Goal: Information Seeking & Learning: Check status

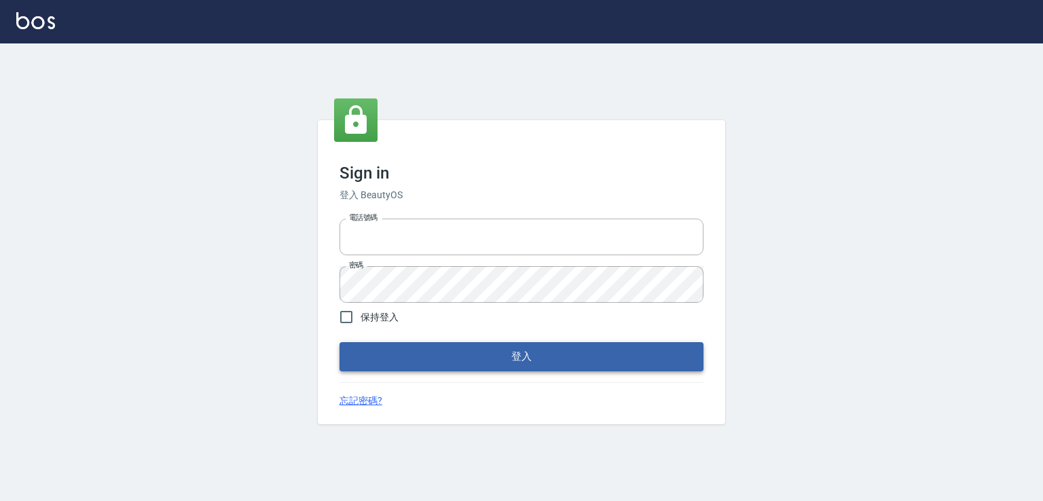
type input "0982132488"
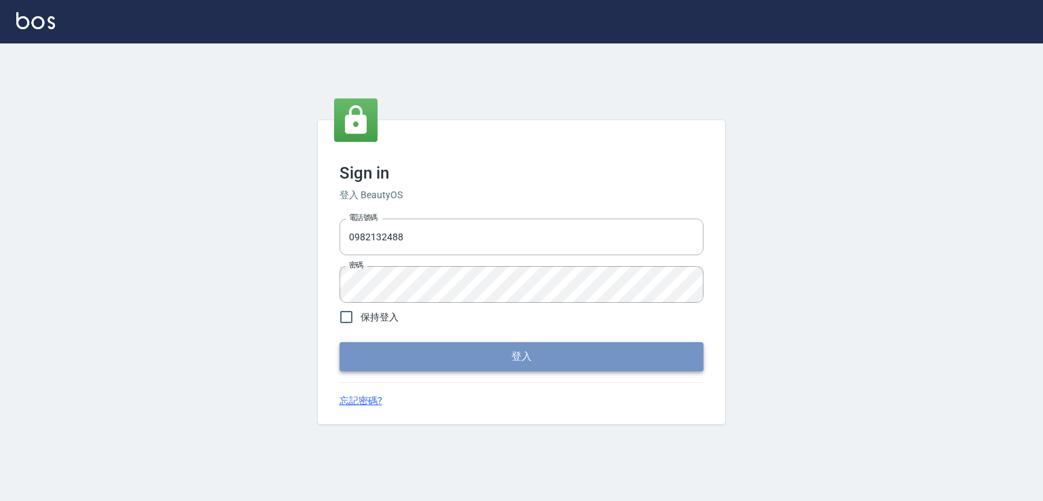
click at [589, 356] on button "登入" at bounding box center [521, 356] width 364 height 29
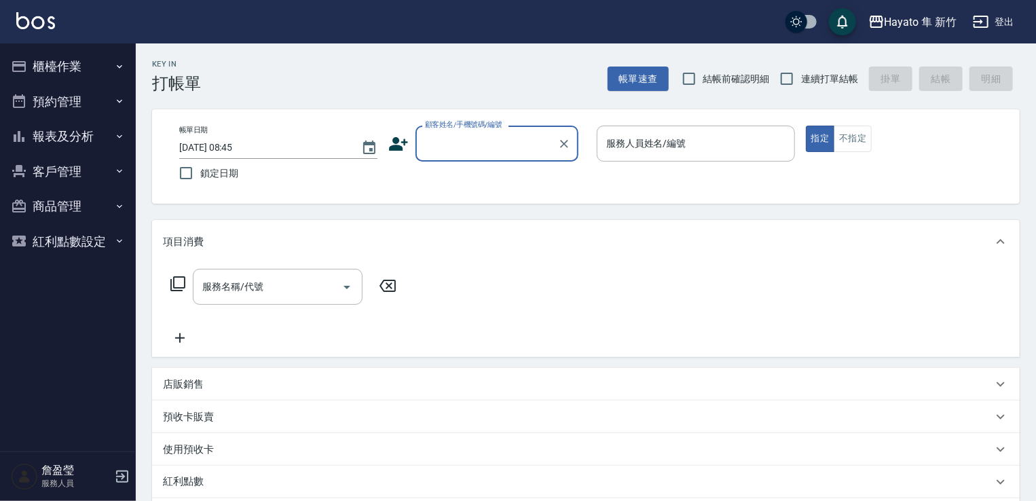
click at [71, 66] on button "櫃檯作業" at bounding box center [67, 66] width 125 height 35
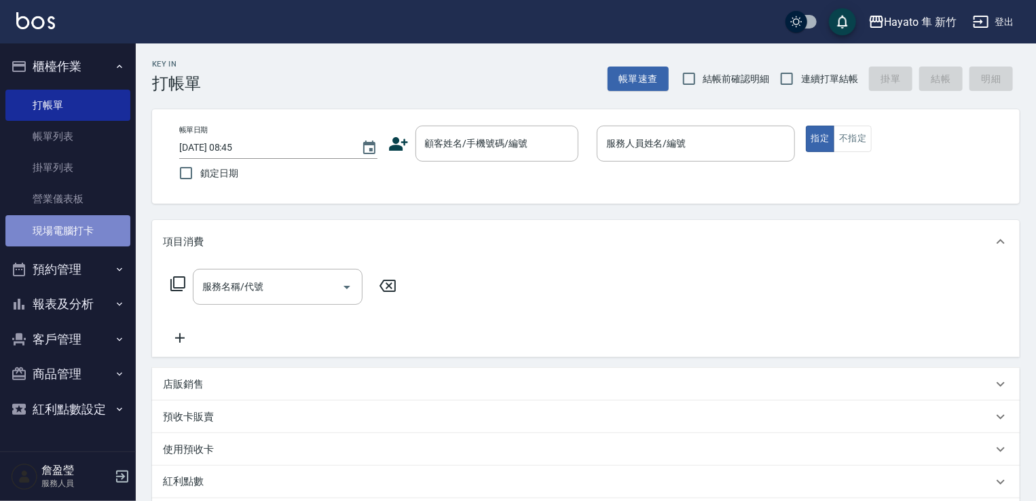
click at [71, 234] on link "現場電腦打卡" at bounding box center [67, 230] width 125 height 31
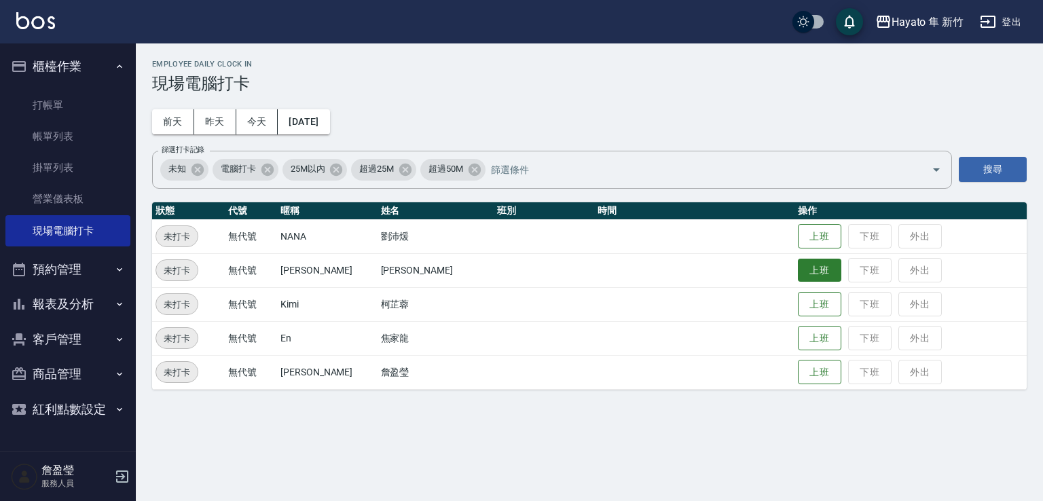
click at [798, 266] on button "上班" at bounding box center [819, 271] width 43 height 24
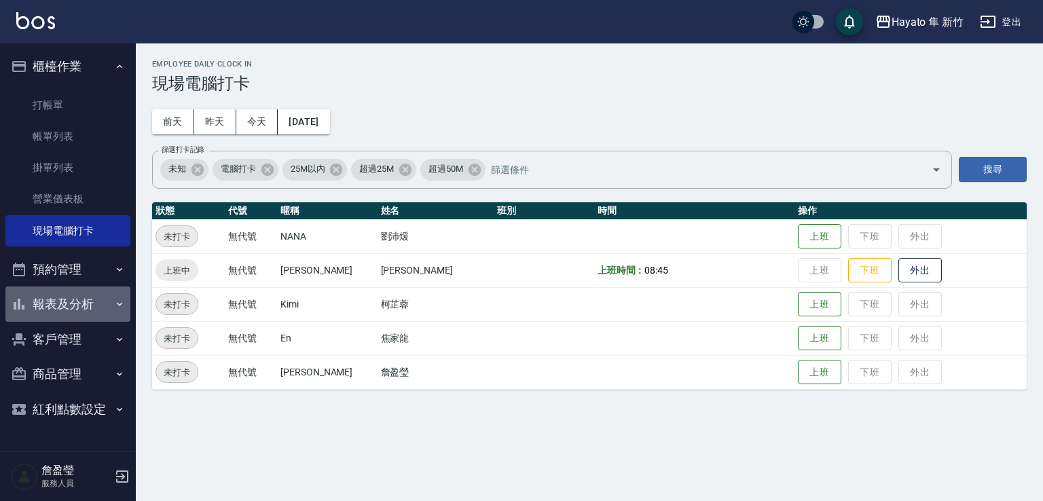
click at [52, 308] on button "報表及分析" at bounding box center [67, 304] width 125 height 35
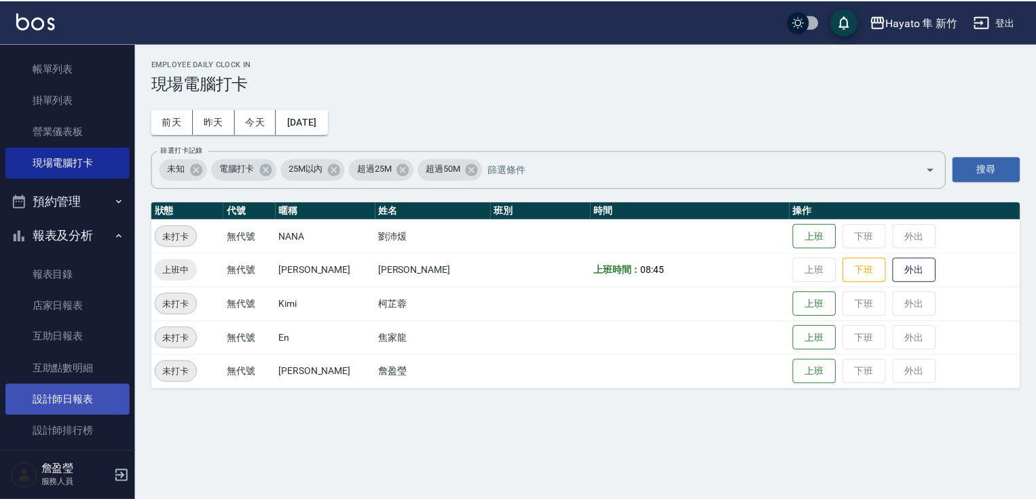
scroll to position [136, 0]
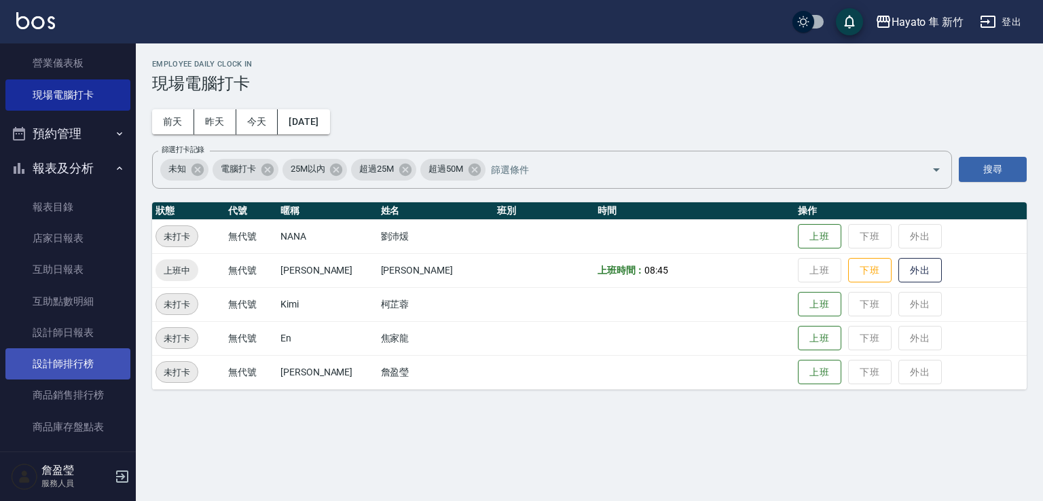
click at [58, 368] on link "設計師排行榜" at bounding box center [67, 363] width 125 height 31
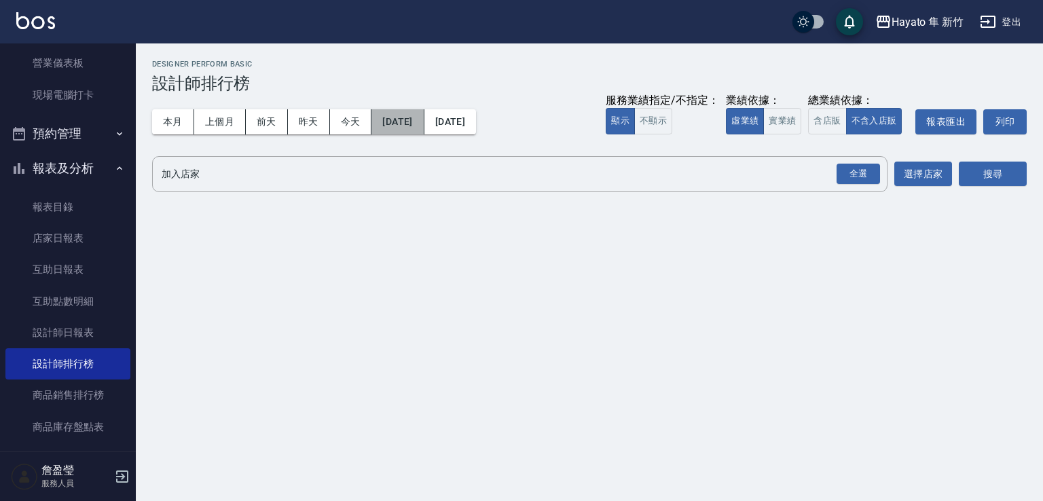
click at [418, 123] on button "2025/09/01" at bounding box center [397, 121] width 52 height 25
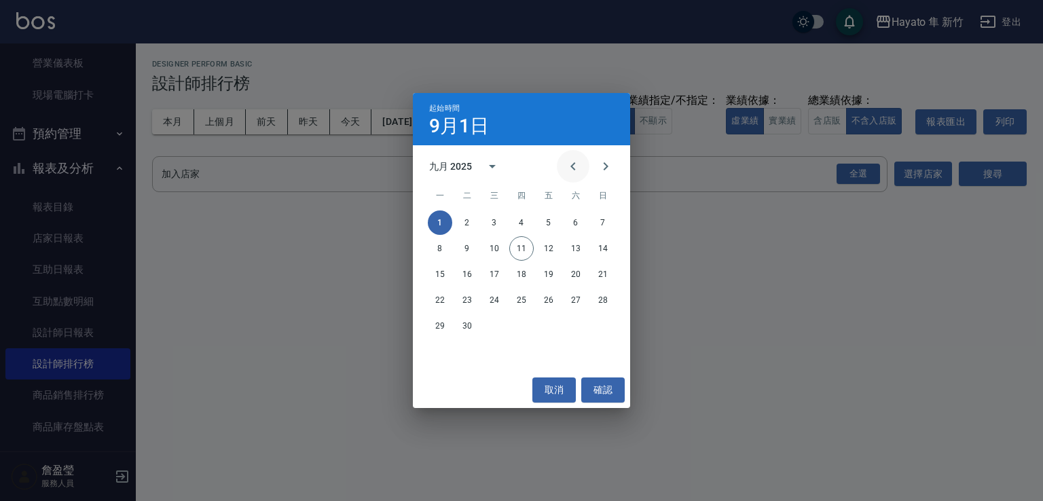
click at [570, 166] on icon "Previous month" at bounding box center [573, 166] width 16 height 16
click at [602, 329] on button "31" at bounding box center [603, 326] width 24 height 24
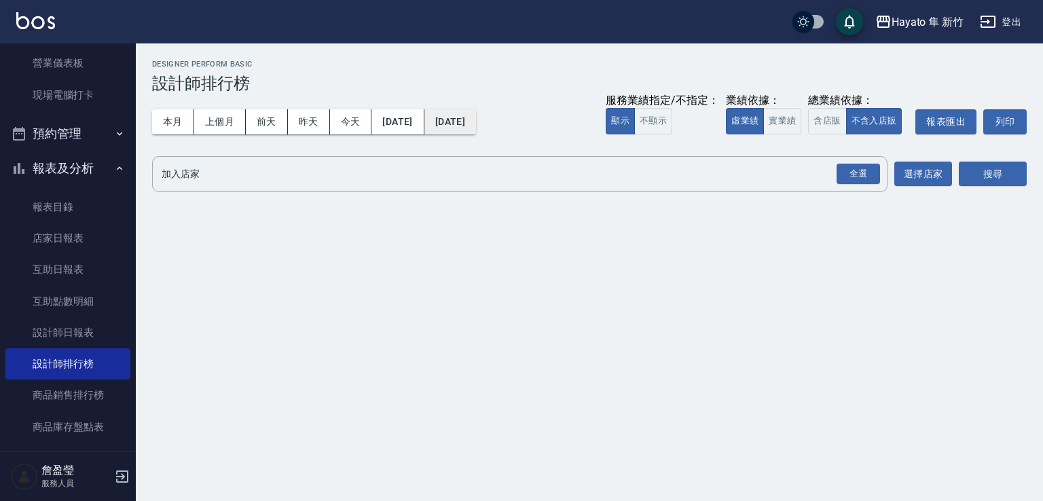
click at [476, 119] on button "2025/09/11" at bounding box center [450, 121] width 52 height 25
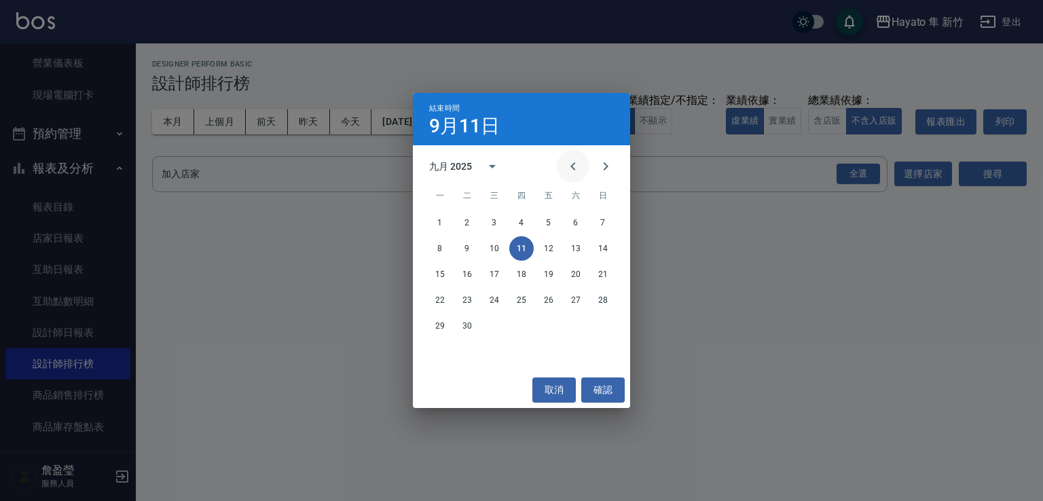
click at [572, 167] on icon "Previous month" at bounding box center [572, 166] width 5 height 8
click at [600, 321] on button "31" at bounding box center [603, 326] width 24 height 24
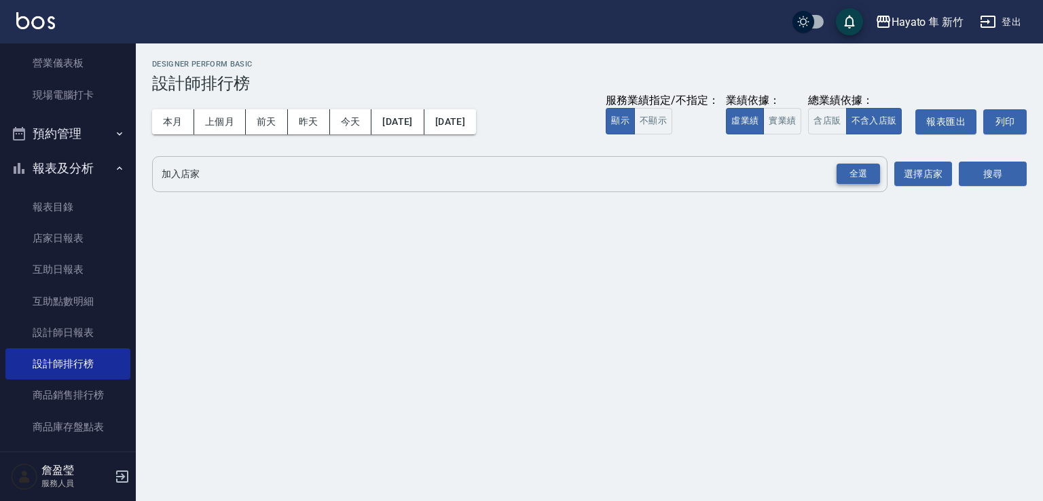
click at [851, 174] on div "全選" at bounding box center [857, 174] width 43 height 21
click at [982, 178] on button "搜尋" at bounding box center [993, 174] width 68 height 25
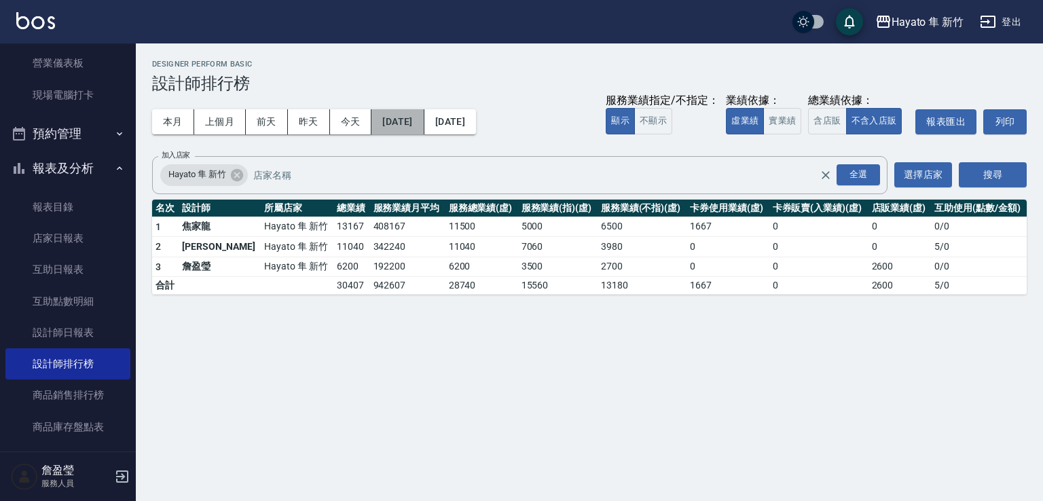
click at [424, 120] on button "2025/08/31" at bounding box center [397, 121] width 52 height 25
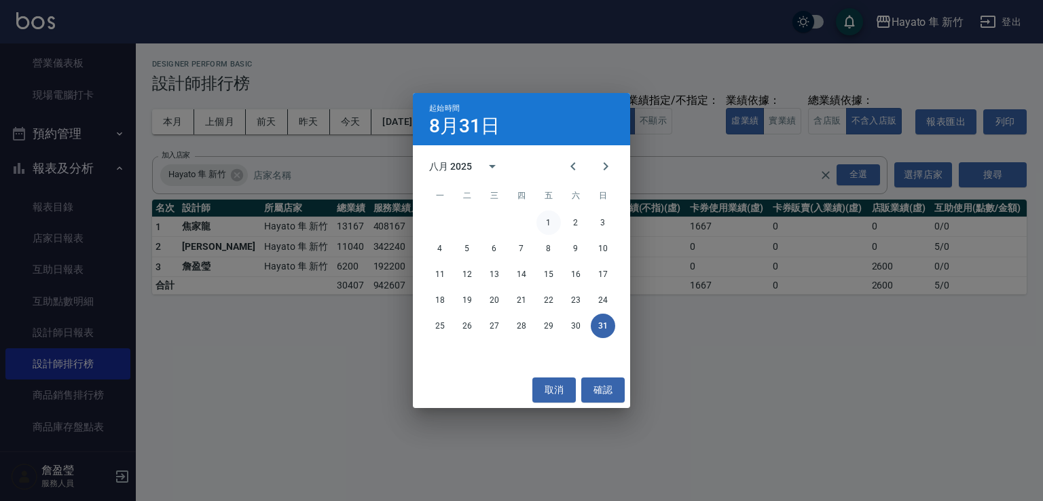
click at [554, 221] on button "1" at bounding box center [548, 222] width 24 height 24
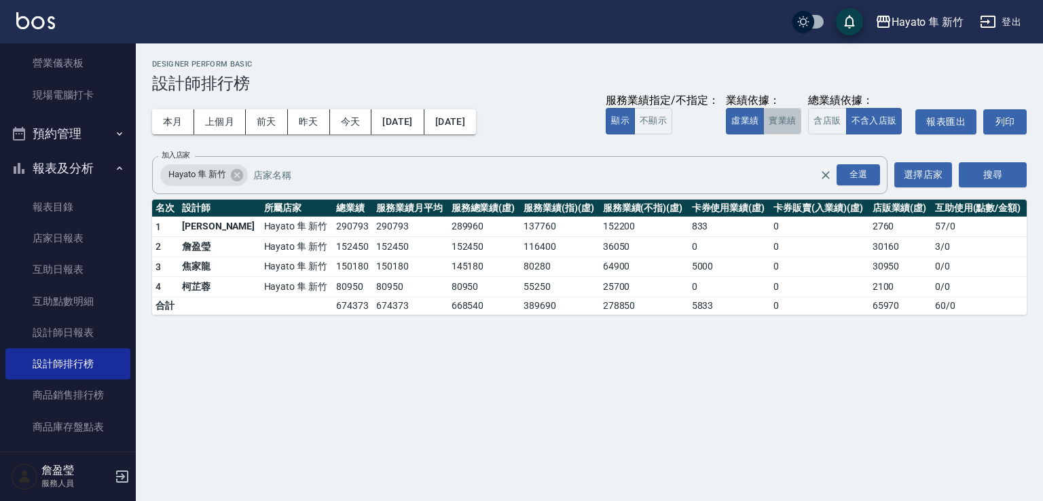
click at [778, 122] on button "實業績" at bounding box center [782, 121] width 38 height 26
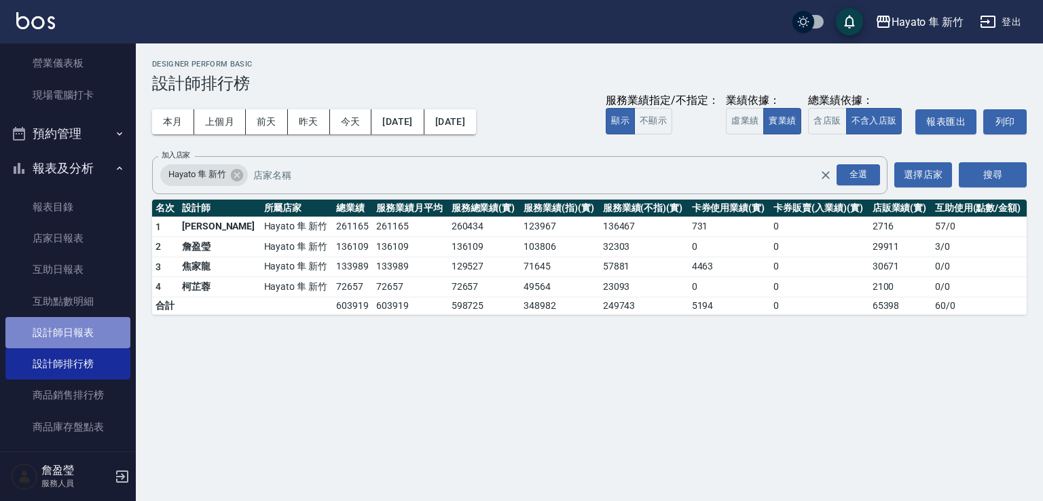
click at [92, 339] on link "設計師日報表" at bounding box center [67, 332] width 125 height 31
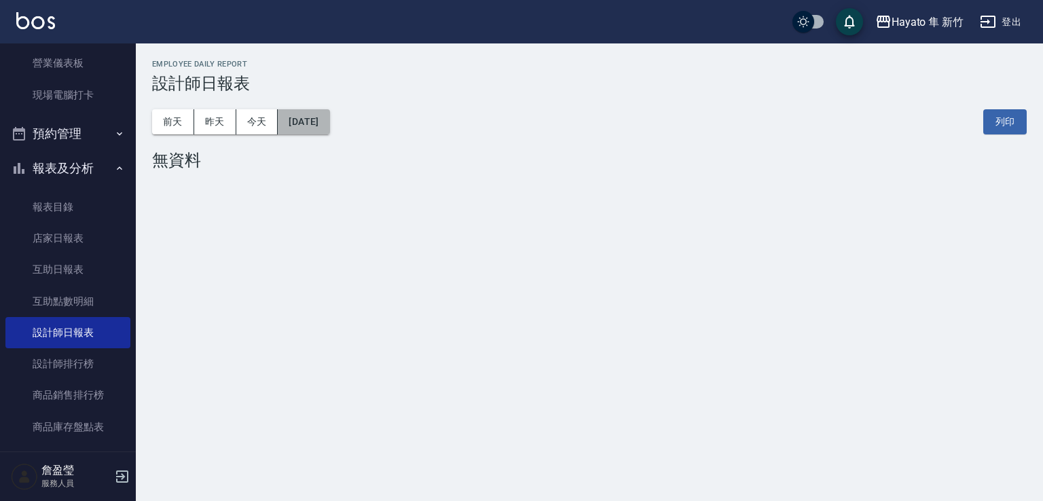
click at [329, 119] on button "2025/09/11" at bounding box center [304, 121] width 52 height 25
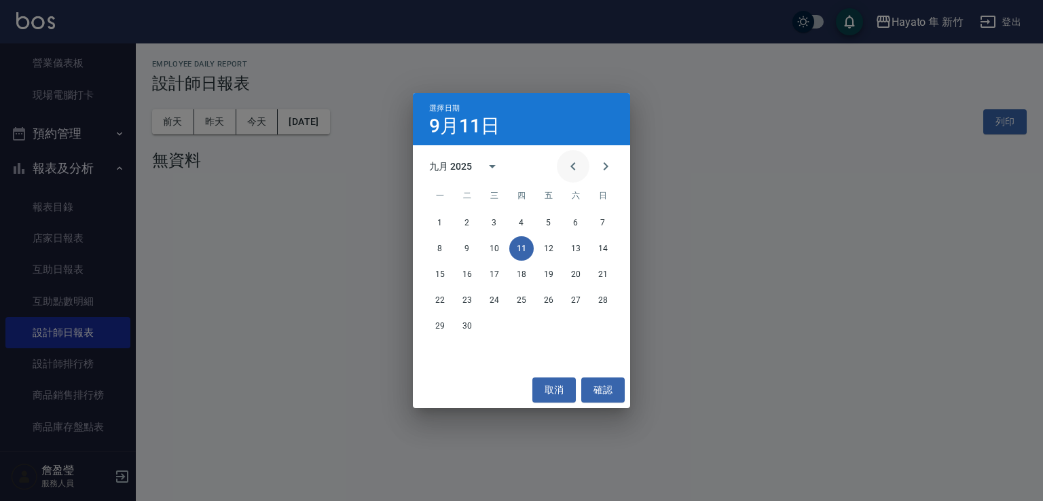
click at [573, 166] on icon "Previous month" at bounding box center [573, 166] width 16 height 16
click at [608, 321] on button "31" at bounding box center [603, 326] width 24 height 24
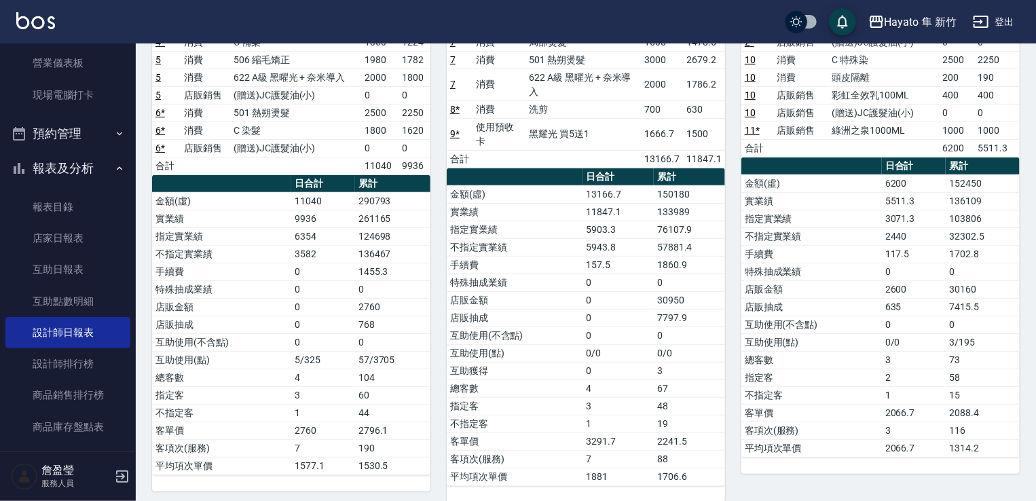
scroll to position [219, 0]
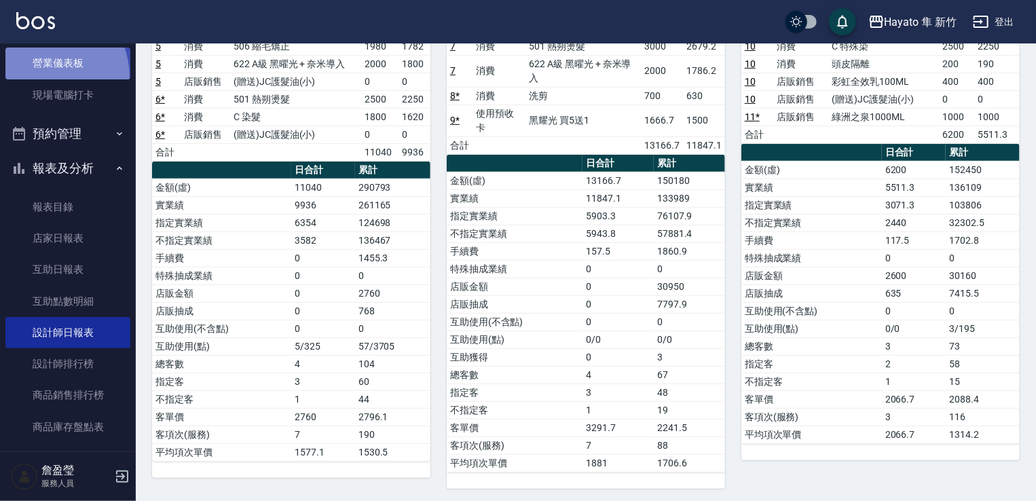
click at [37, 77] on link "營業儀表板" at bounding box center [67, 63] width 125 height 31
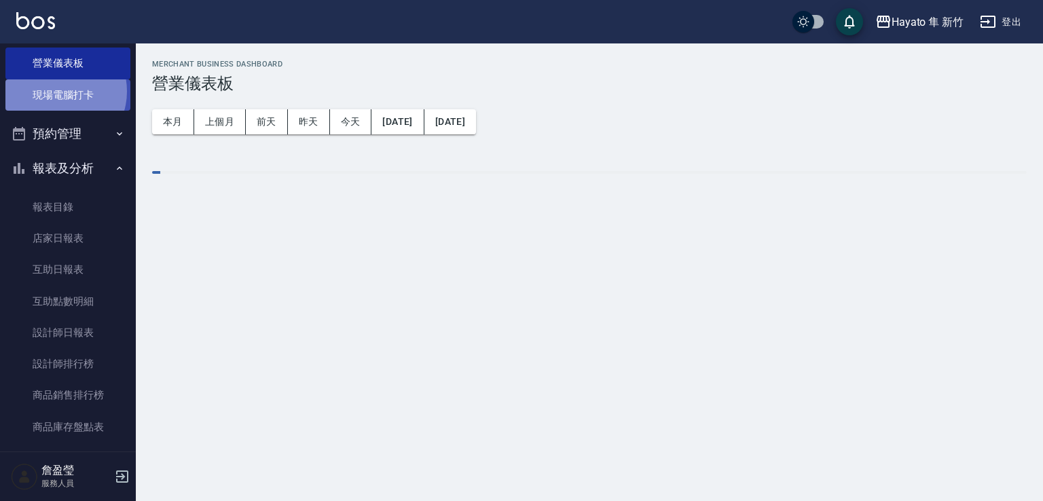
click at [58, 91] on link "現場電腦打卡" at bounding box center [67, 94] width 125 height 31
